Goal: Information Seeking & Learning: Learn about a topic

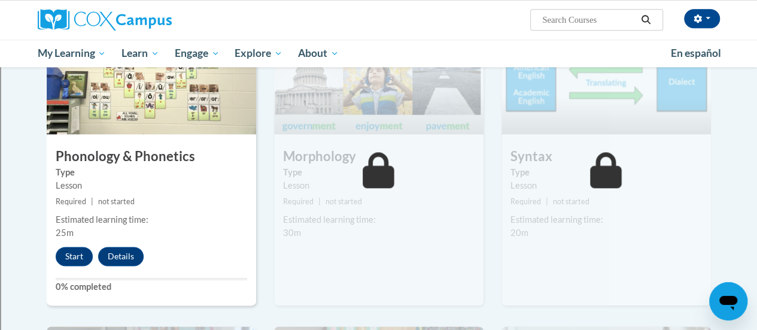
scroll to position [671, 0]
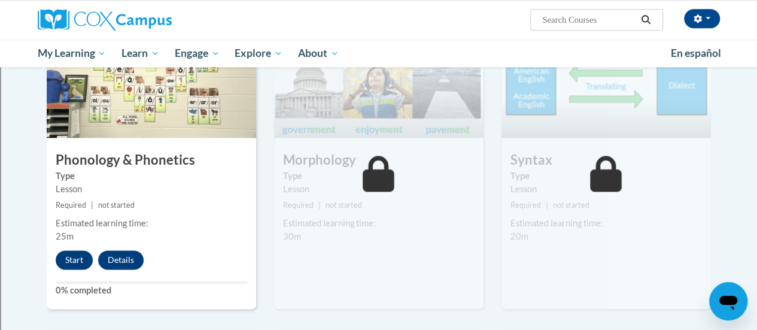
click at [164, 132] on img at bounding box center [151, 78] width 209 height 120
click at [141, 90] on img at bounding box center [151, 78] width 209 height 120
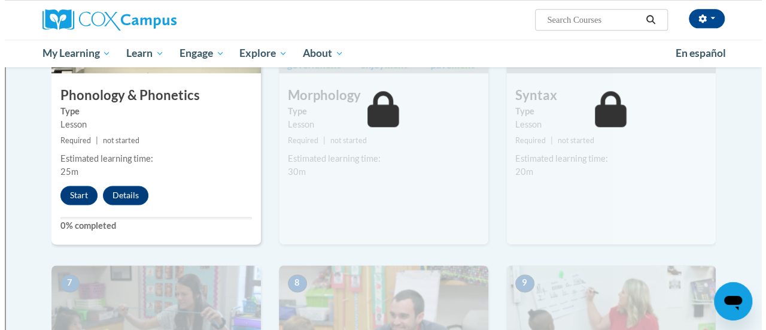
scroll to position [737, 0]
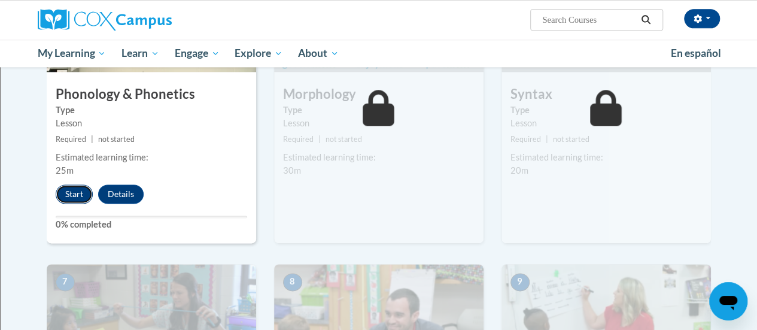
click at [80, 194] on button "Start" at bounding box center [74, 193] width 37 height 19
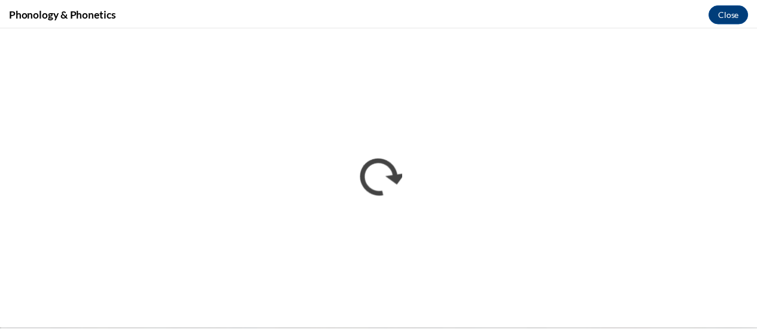
scroll to position [0, 0]
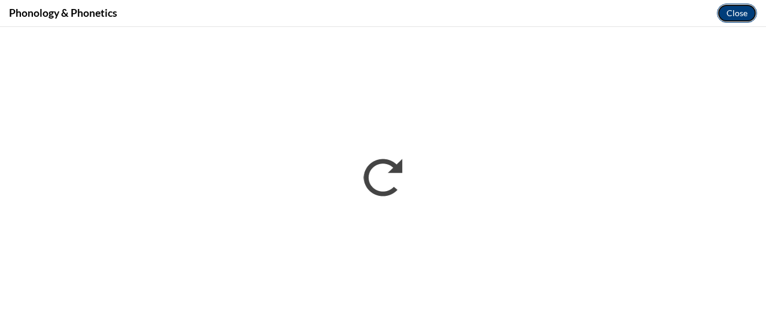
click at [734, 17] on button "Close" at bounding box center [737, 13] width 40 height 19
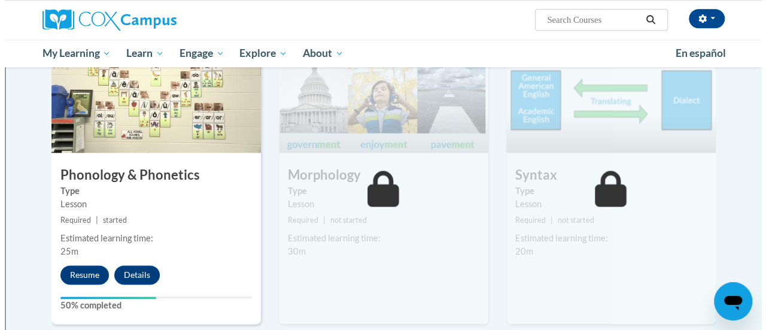
scroll to position [657, 0]
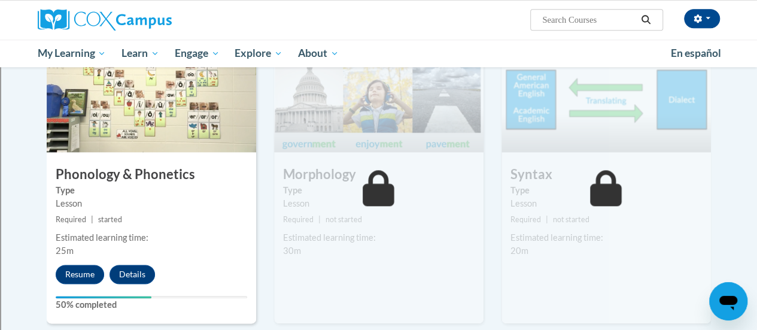
click at [122, 101] on img at bounding box center [151, 92] width 209 height 120
click at [128, 136] on img at bounding box center [151, 92] width 209 height 120
click at [82, 269] on button "Resume" at bounding box center [80, 274] width 48 height 19
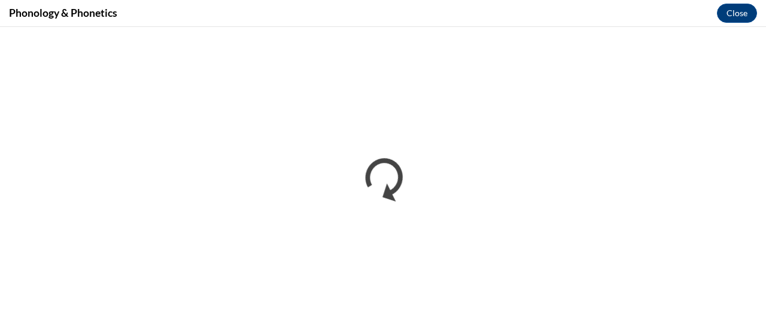
scroll to position [0, 0]
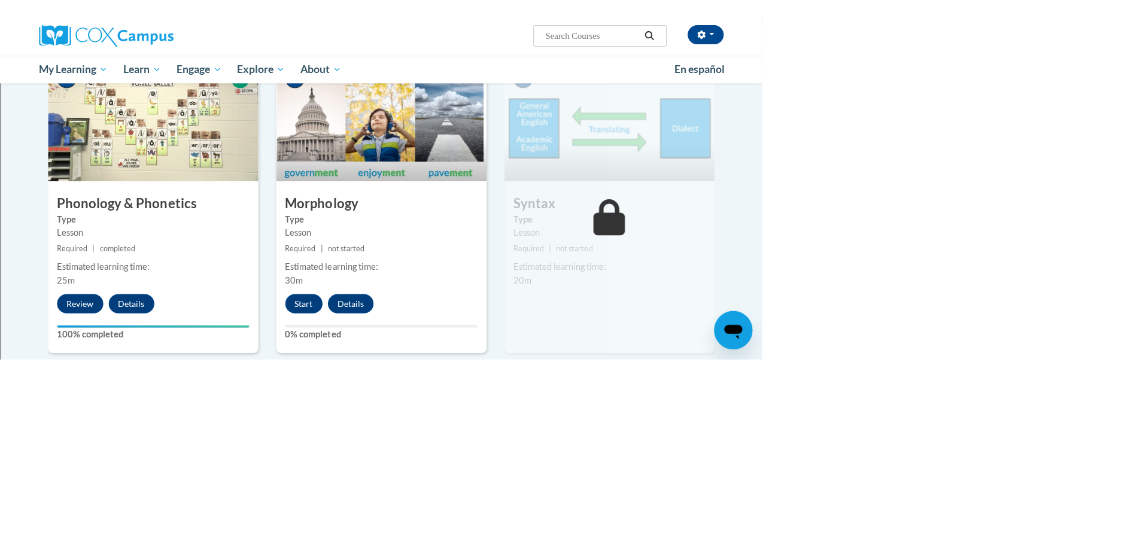
scroll to position [644, 0]
